Goal: Task Accomplishment & Management: Manage account settings

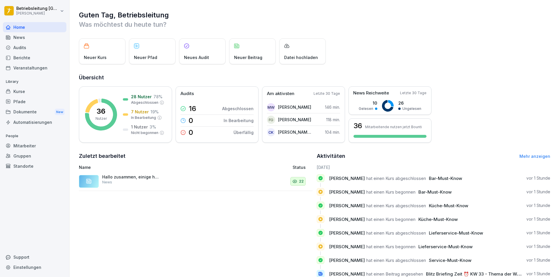
click at [31, 143] on div "Mitarbeiter" at bounding box center [34, 146] width 63 height 10
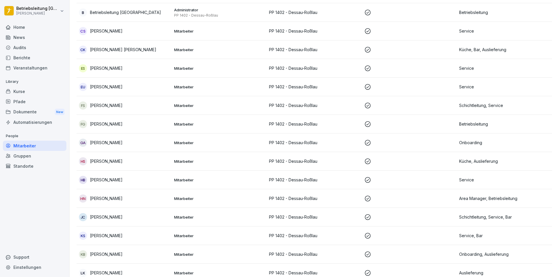
scroll to position [175, 0]
click at [125, 138] on div "GA [PERSON_NAME]" at bounding box center [124, 142] width 90 height 8
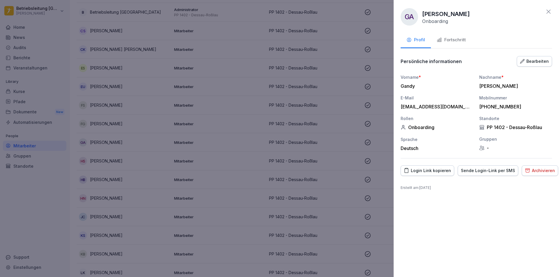
click at [453, 40] on div "Fortschritt" at bounding box center [450, 40] width 29 height 7
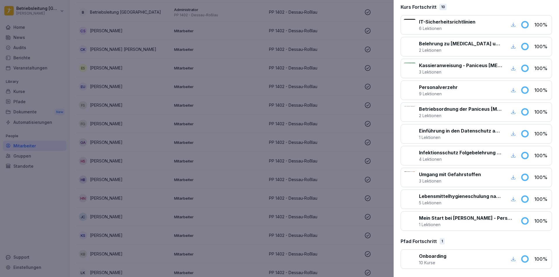
scroll to position [0, 0]
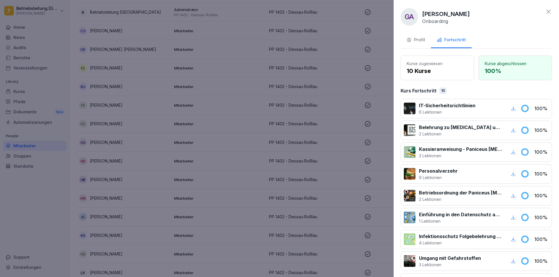
click at [188, 84] on div at bounding box center [279, 138] width 559 height 277
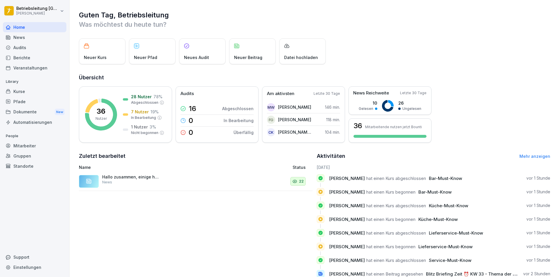
click at [17, 147] on div "Mitarbeiter" at bounding box center [34, 146] width 63 height 10
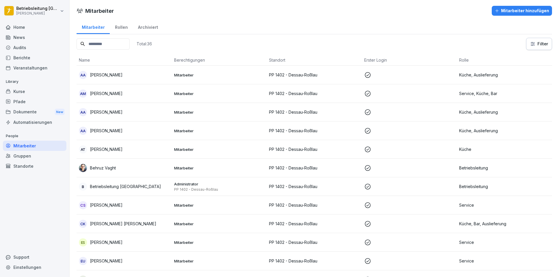
click at [113, 43] on input at bounding box center [103, 43] width 53 height 11
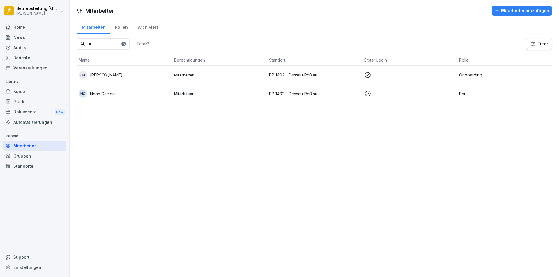
type input "**"
click at [142, 71] on div "GA [PERSON_NAME]" at bounding box center [124, 75] width 90 height 8
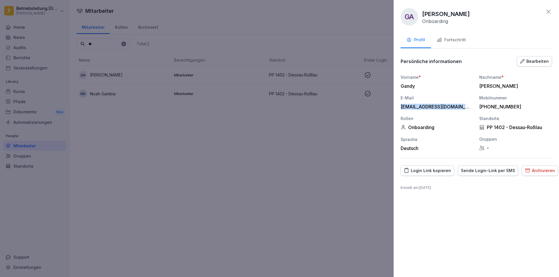
drag, startPoint x: 401, startPoint y: 106, endPoint x: 466, endPoint y: 106, distance: 64.9
click at [466, 106] on div "[EMAIL_ADDRESS][DOMAIN_NAME]" at bounding box center [435, 107] width 70 height 6
copy div "[EMAIL_ADDRESS][DOMAIN_NAME]"
click at [357, 115] on div at bounding box center [279, 138] width 559 height 277
